Goal: Transaction & Acquisition: Purchase product/service

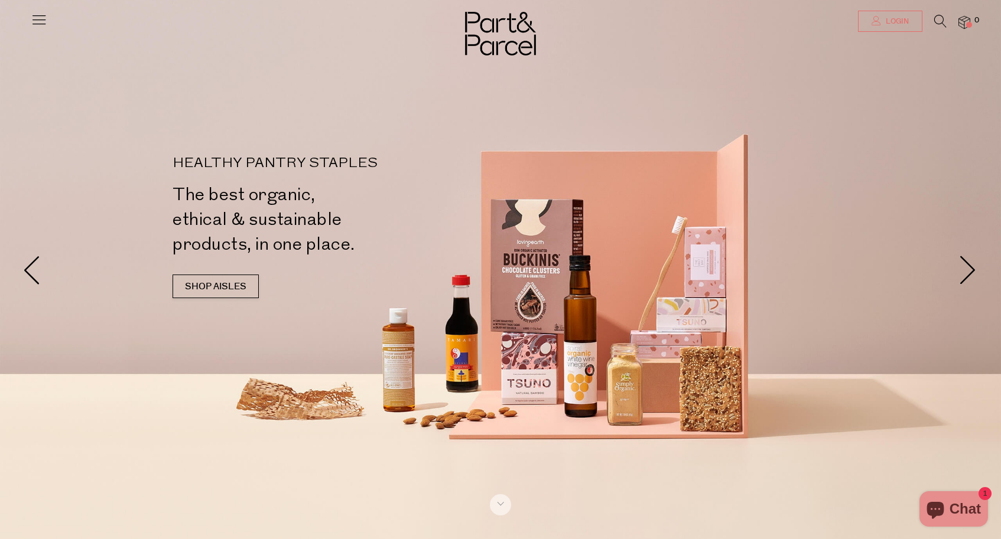
click at [886, 15] on link "Login" at bounding box center [890, 21] width 64 height 21
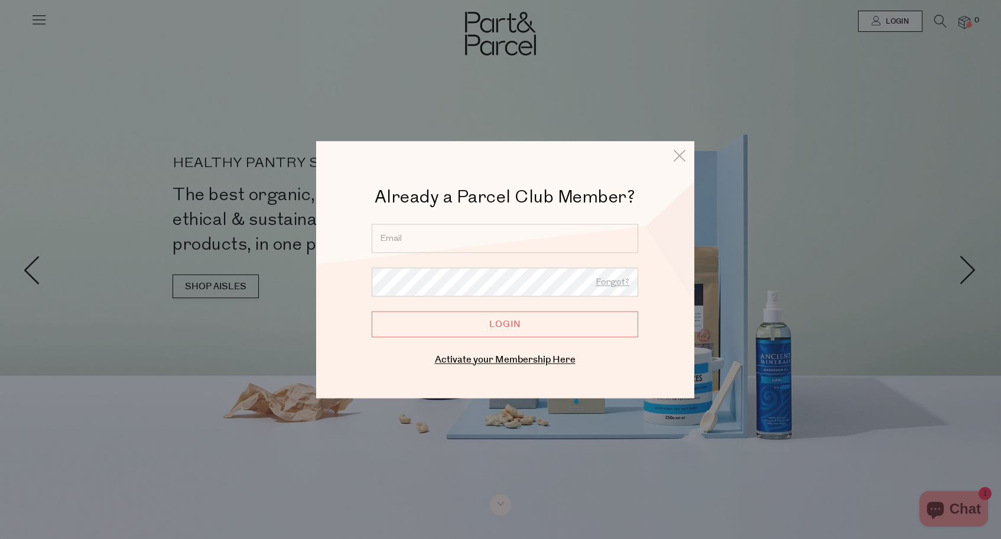
type input "peenywallybt@gmail.com"
click at [504, 324] on input "Login" at bounding box center [505, 324] width 266 height 26
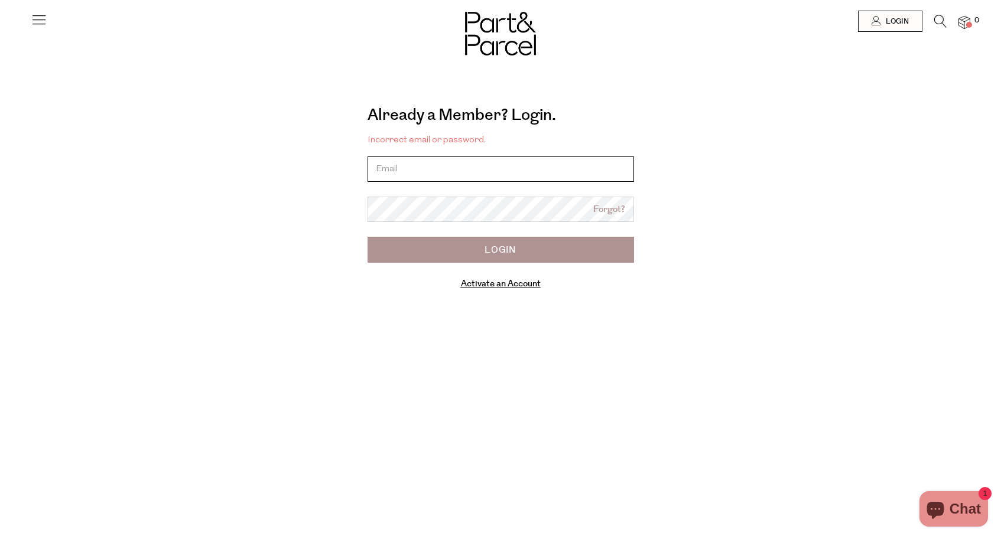
type input "peenywallybt@gmail.com"
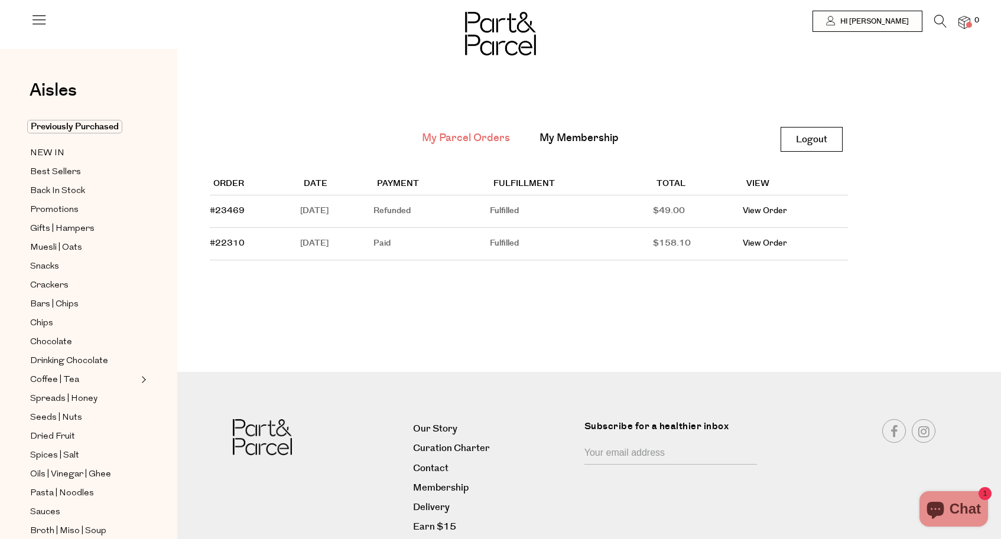
scroll to position [6, 0]
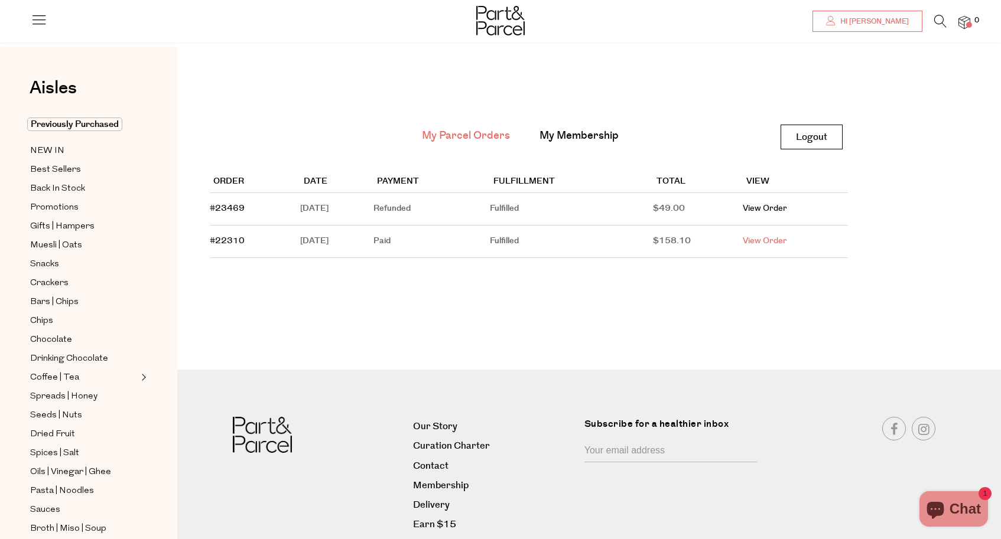
click at [784, 237] on link "View Order" at bounding box center [765, 241] width 44 height 12
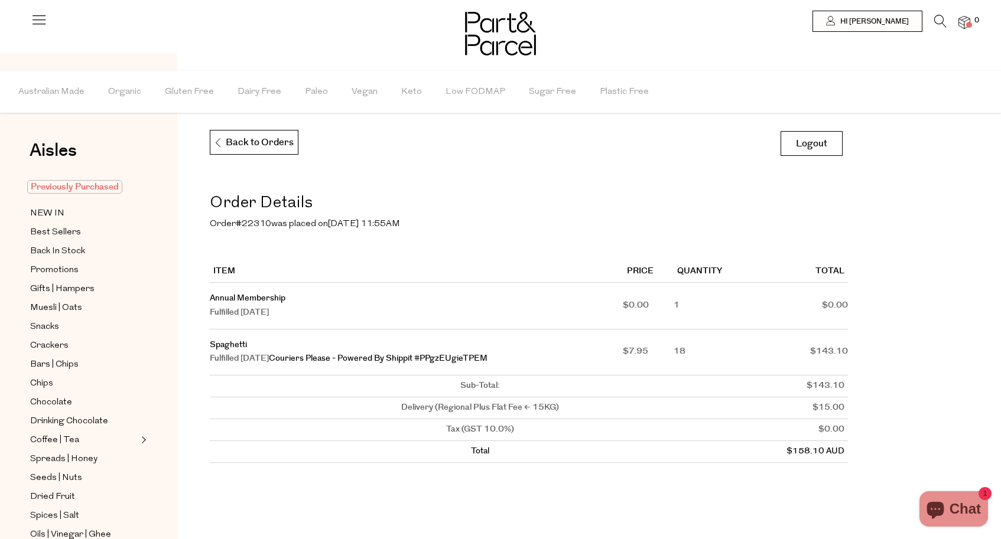
click at [85, 187] on span "Previously Purchased" at bounding box center [74, 187] width 95 height 14
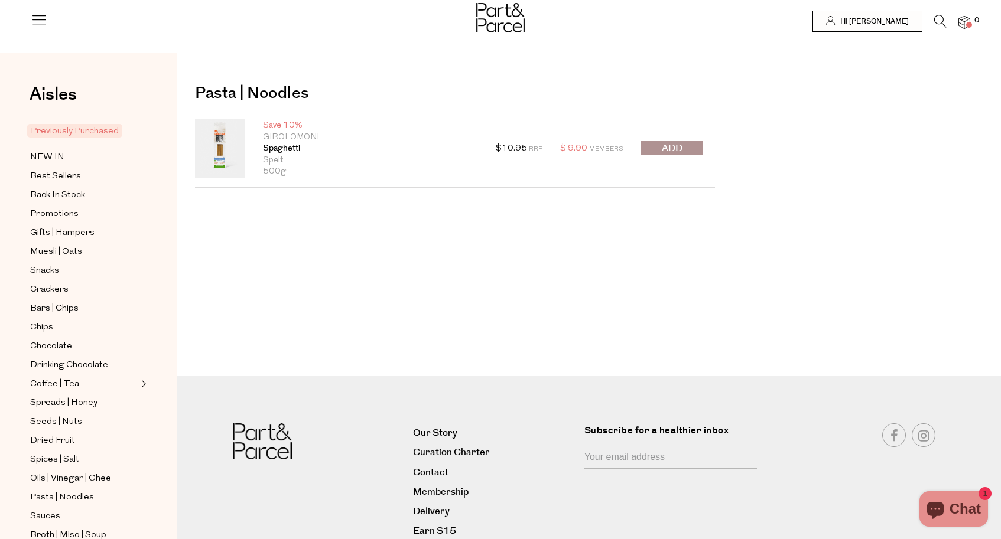
click at [683, 149] on button "submit" at bounding box center [672, 148] width 62 height 15
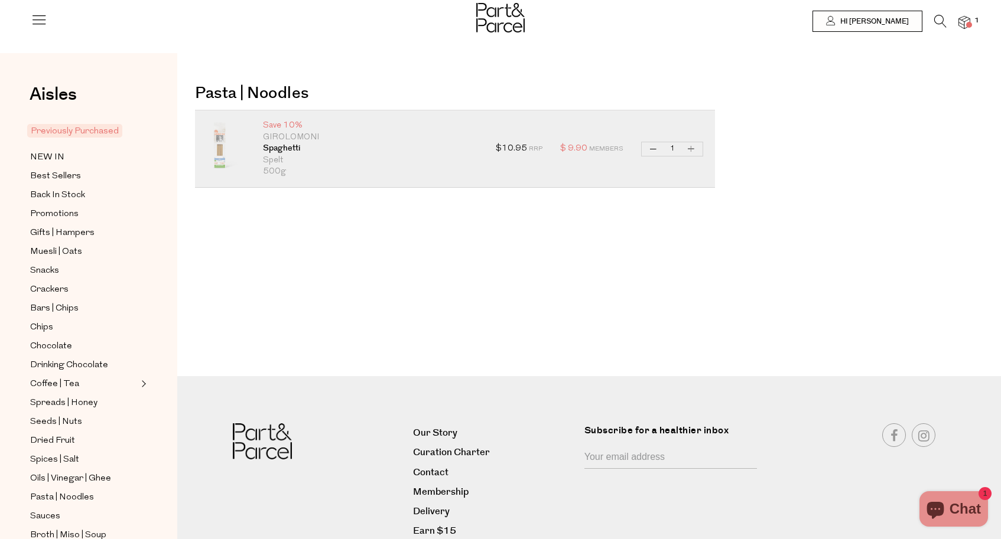
click at [690, 146] on button "Increase Spaghetti" at bounding box center [691, 149] width 14 height 14
type input "2"
click at [690, 146] on button "Increase Spaghetti" at bounding box center [691, 149] width 14 height 14
type input "3"
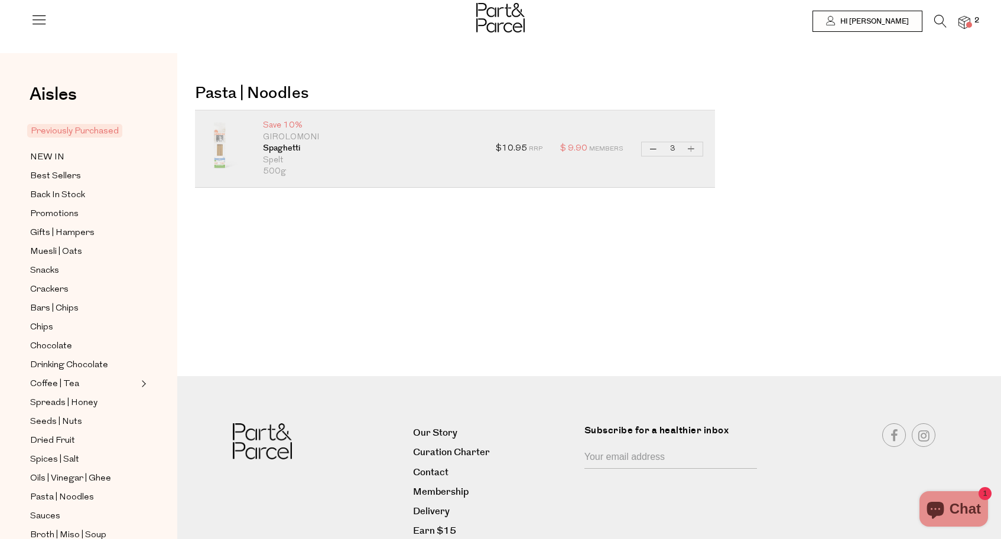
type input "3"
click at [690, 146] on button "Increase Spaghetti" at bounding box center [691, 149] width 14 height 14
type input "4"
click at [691, 148] on button "Increase Spaghetti" at bounding box center [691, 149] width 14 height 14
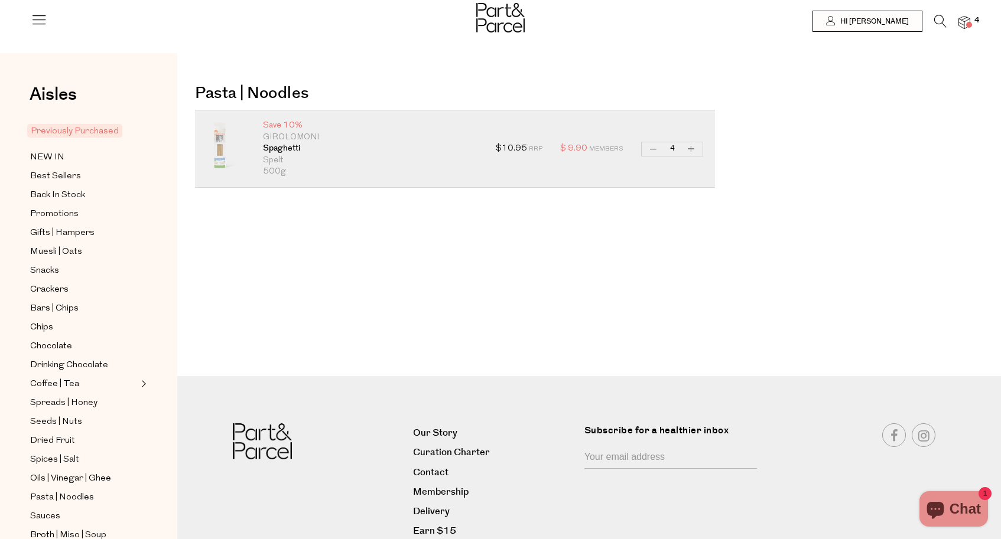
type input "5"
click at [691, 148] on button "Increase Spaghetti" at bounding box center [691, 149] width 14 height 14
type input "6"
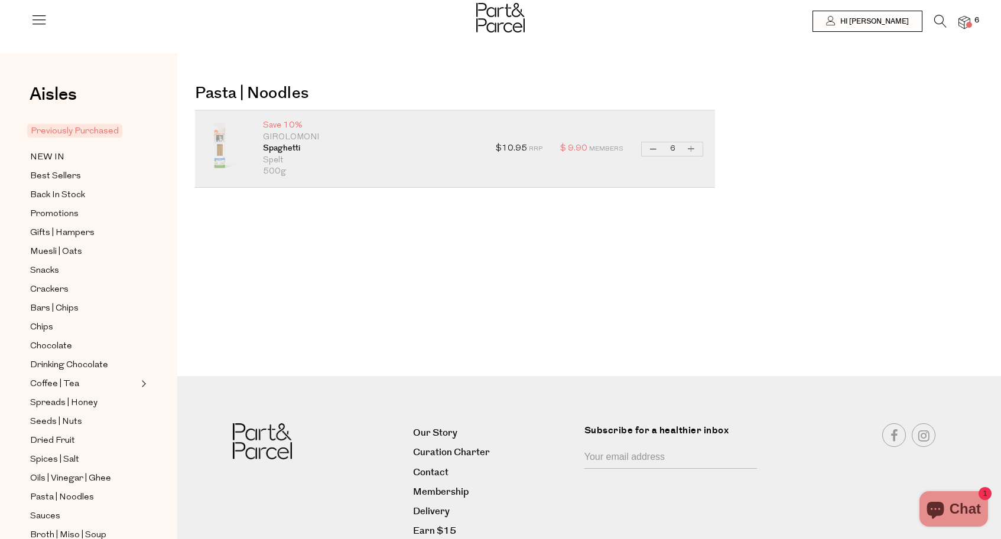
click at [690, 148] on button "Increase Spaghetti" at bounding box center [691, 149] width 14 height 14
type input "7"
click at [690, 148] on button "Increase Spaghetti" at bounding box center [691, 149] width 14 height 14
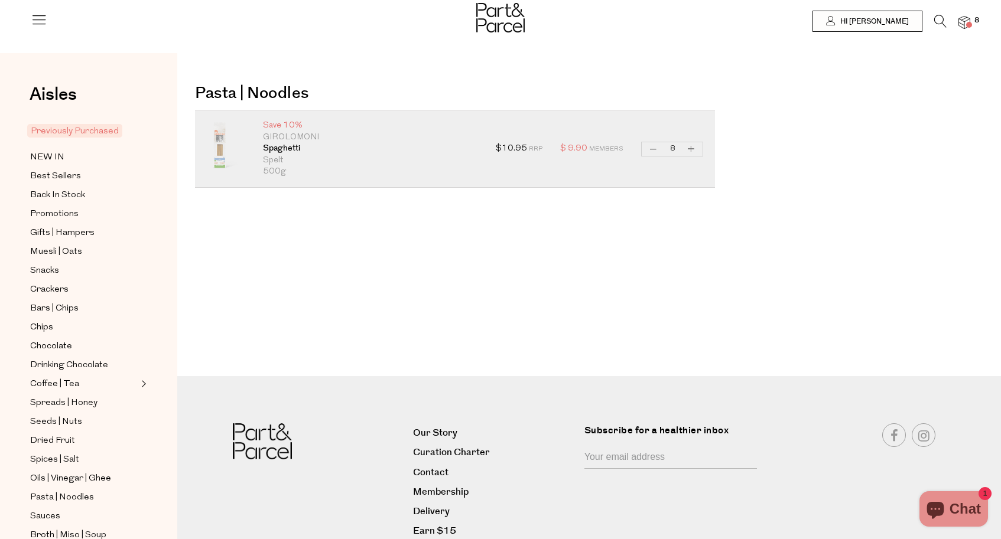
type input "9"
click at [690, 148] on button "Increase Spaghetti" at bounding box center [691, 149] width 14 height 14
type input "10"
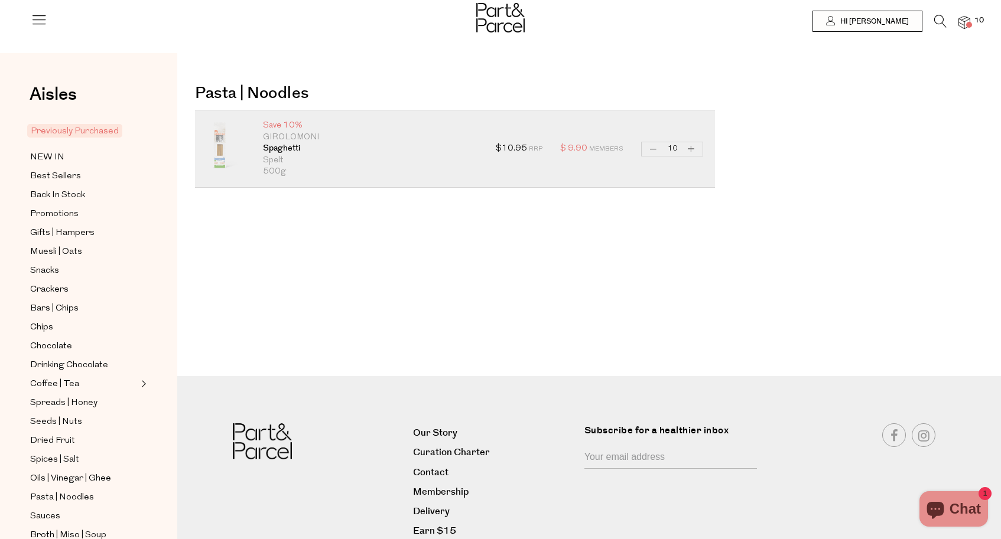
click at [690, 148] on button "Increase Spaghetti" at bounding box center [691, 149] width 14 height 14
type input "11"
click at [691, 148] on button "Increase Spaghetti" at bounding box center [691, 149] width 14 height 14
type input "12"
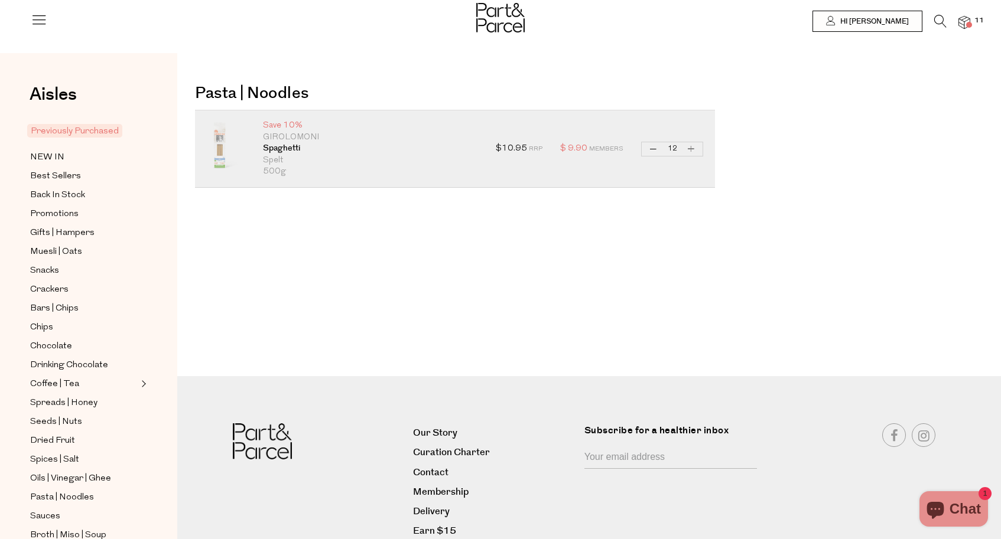
type input "12"
click at [691, 148] on button "Increase Spaghetti" at bounding box center [691, 149] width 14 height 14
type input "13"
click at [691, 148] on button "Increase Spaghetti" at bounding box center [691, 149] width 14 height 14
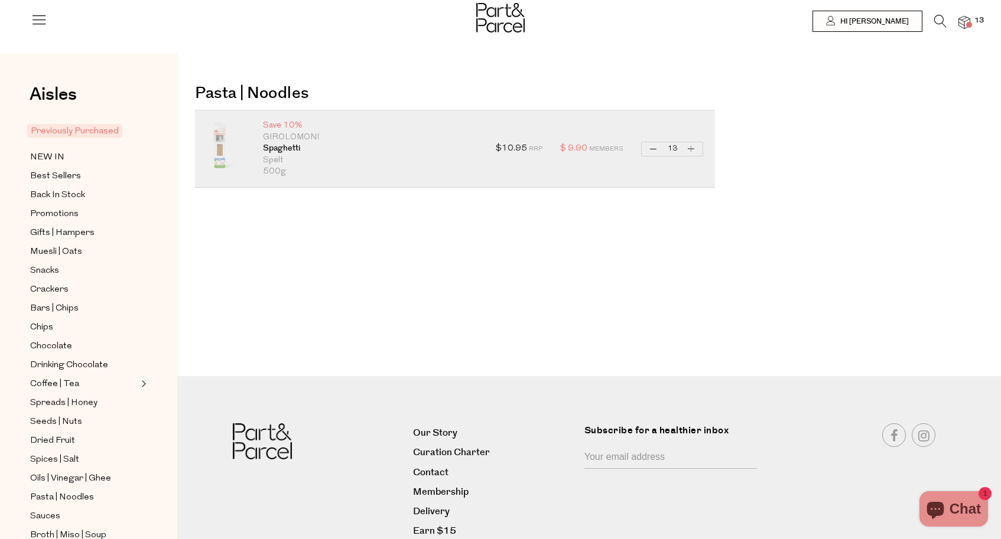
type input "14"
click at [691, 148] on button "Increase Spaghetti" at bounding box center [691, 149] width 14 height 14
click at [690, 148] on button "Increase Spaghetti" at bounding box center [691, 149] width 14 height 14
type input "16"
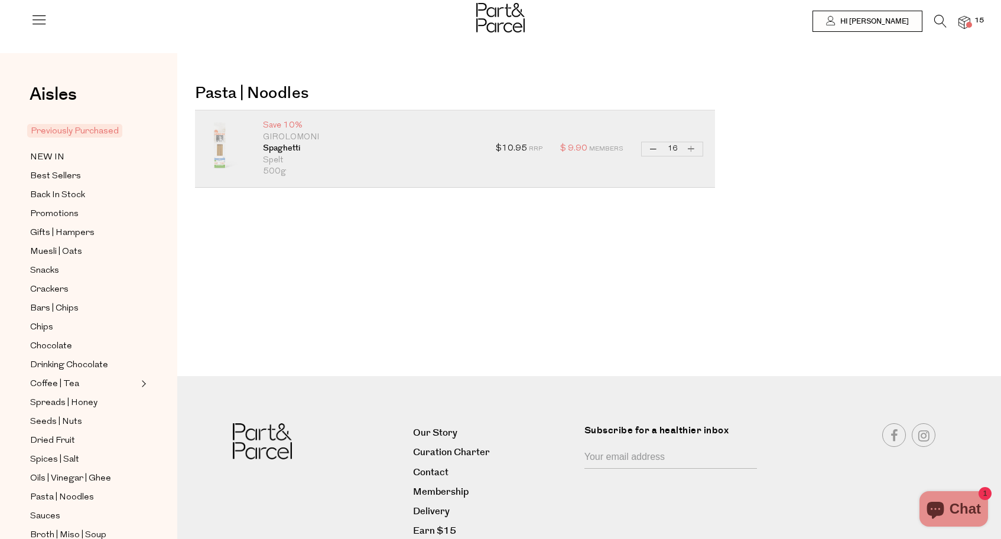
type input "16"
click at [691, 148] on button "Increase Spaghetti" at bounding box center [691, 149] width 14 height 14
type input "17"
click at [692, 146] on button "Increase Spaghetti" at bounding box center [691, 149] width 14 height 14
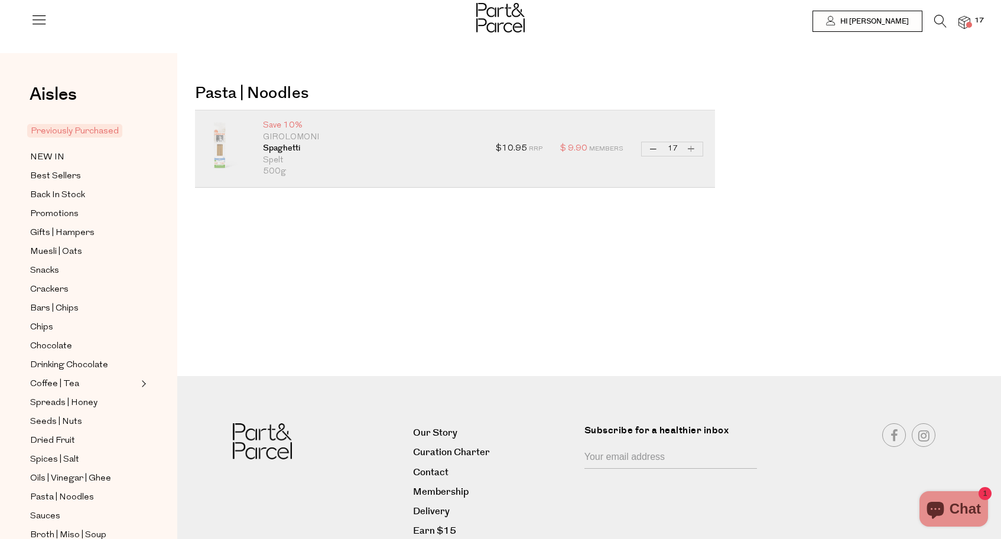
type input "18"
click at [963, 22] on img at bounding box center [964, 23] width 12 height 14
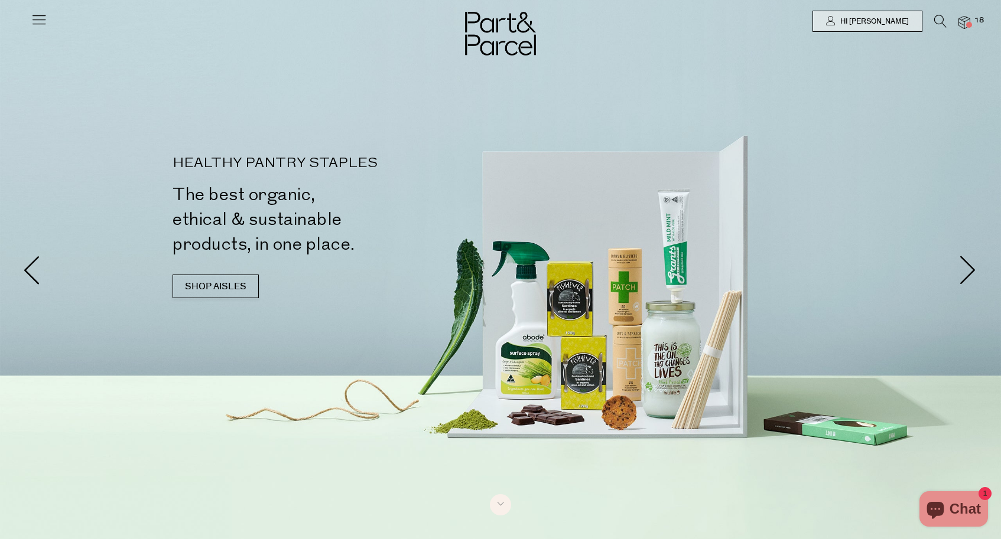
click at [962, 20] on img at bounding box center [964, 23] width 12 height 14
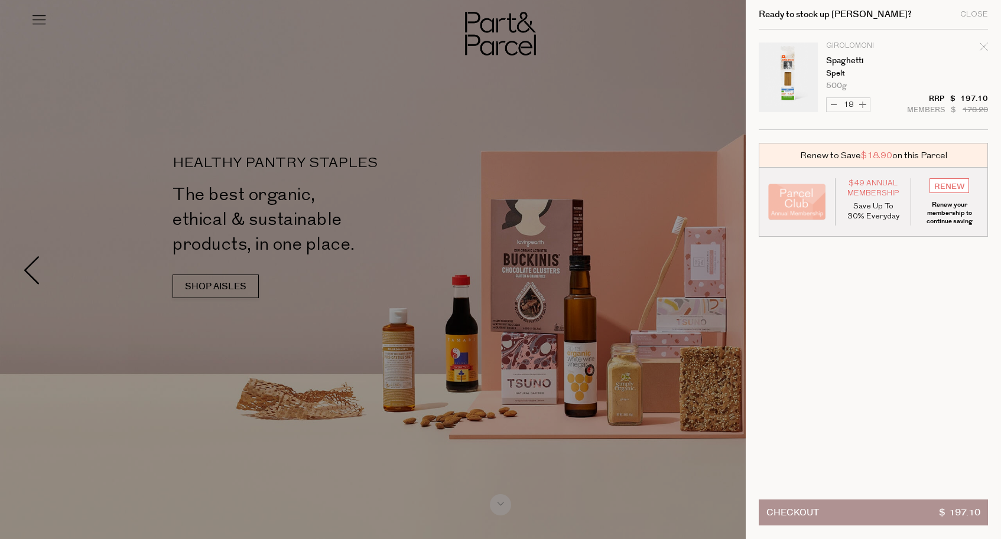
click at [831, 106] on button "Decrease Spaghetti" at bounding box center [833, 105] width 14 height 14
type input "17"
click at [831, 106] on form "Image Product Total Qty Girolomoni Spaghetti Spelt 500g Only 41 Available Decre…" at bounding box center [872, 80] width 229 height 100
click at [831, 106] on button "Decrease Spaghetti" at bounding box center [833, 105] width 14 height 14
type input "16"
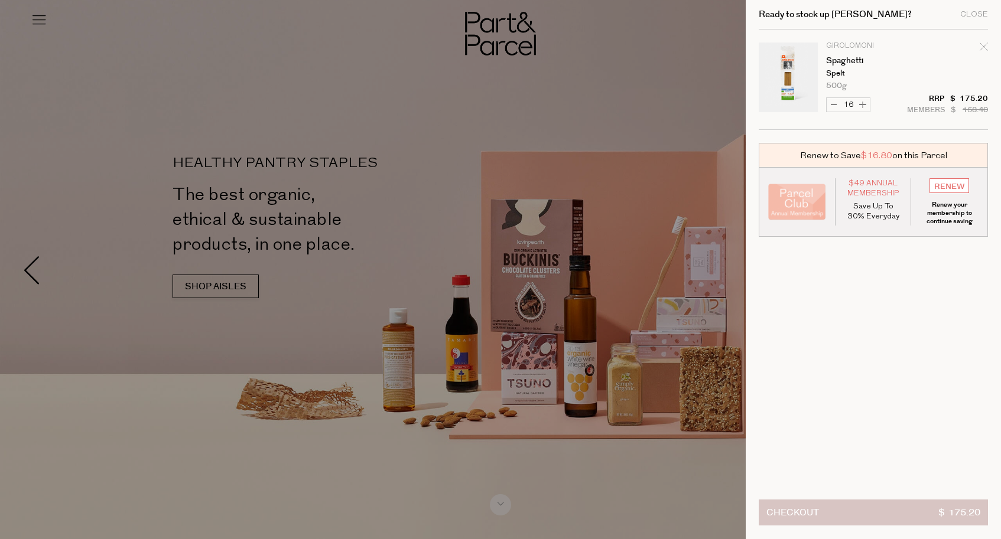
click at [870, 512] on button "Checkout $ 175.20" at bounding box center [872, 513] width 229 height 26
